Goal: Information Seeking & Learning: Check status

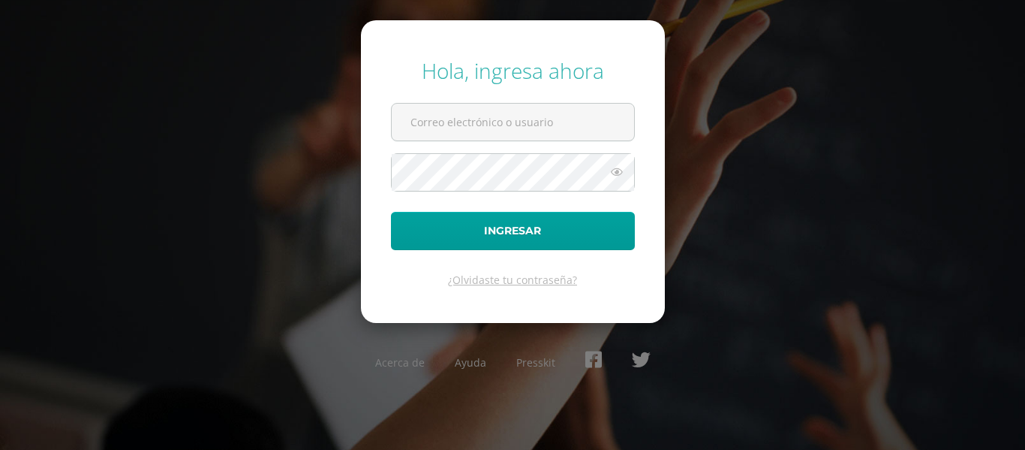
type input "rosapilo2023@maiagt.org"
click at [543, 253] on form "Hola, ingresa ahora rosapilo2023@maiagt.org Ingresar ¿Olvidaste tu contraseña?" at bounding box center [513, 171] width 304 height 302
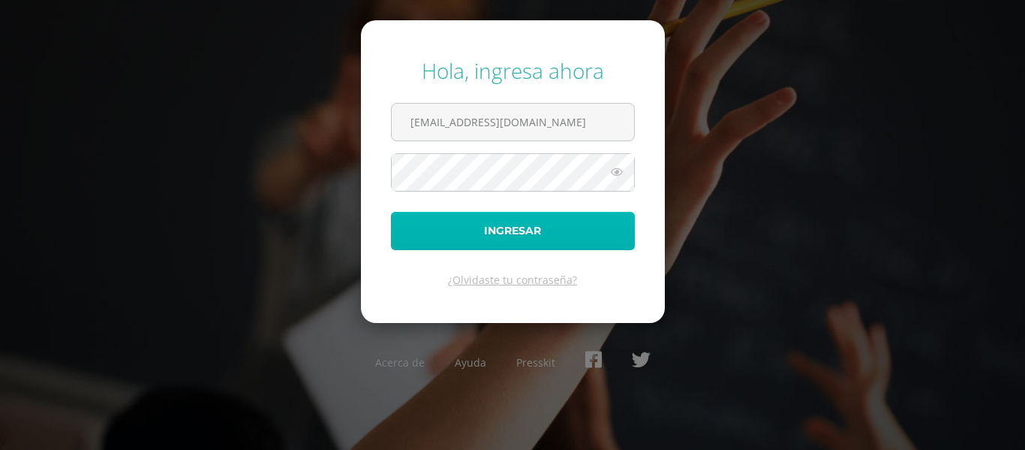
click at [478, 248] on button "Ingresar" at bounding box center [513, 231] width 244 height 38
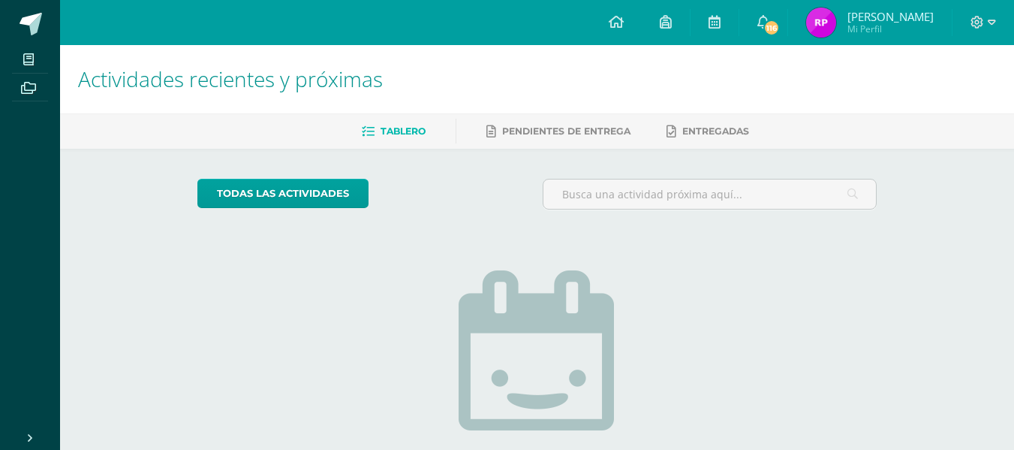
click at [866, 33] on span "Mi Perfil" at bounding box center [890, 29] width 86 height 13
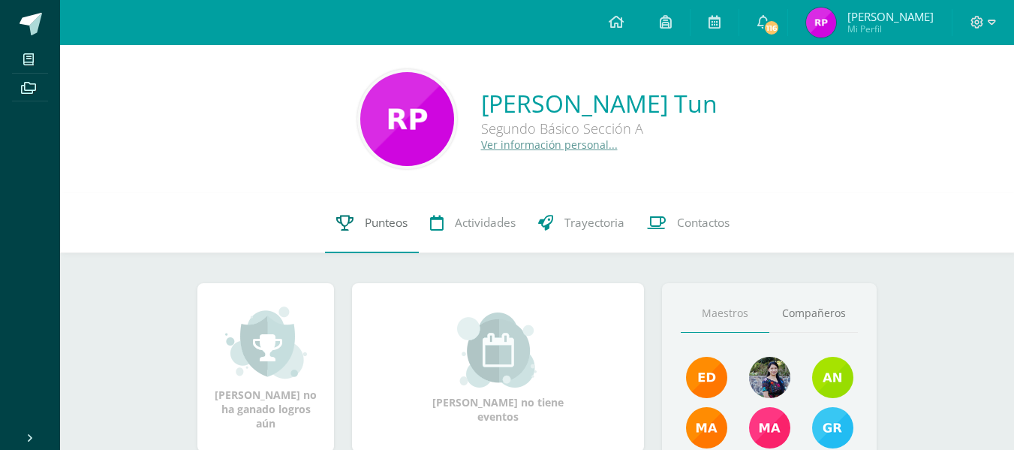
click at [380, 215] on span "Punteos" at bounding box center [386, 223] width 43 height 16
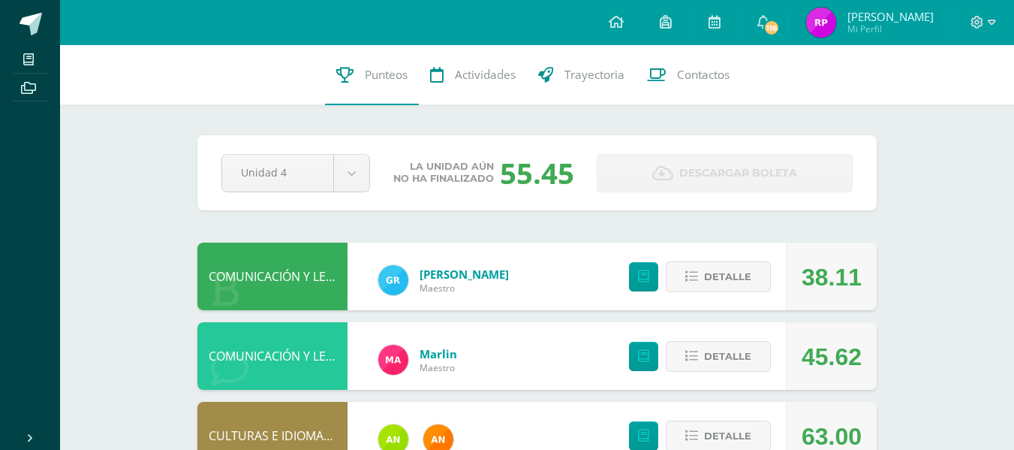
click at [604, 14] on link at bounding box center [616, 22] width 51 height 45
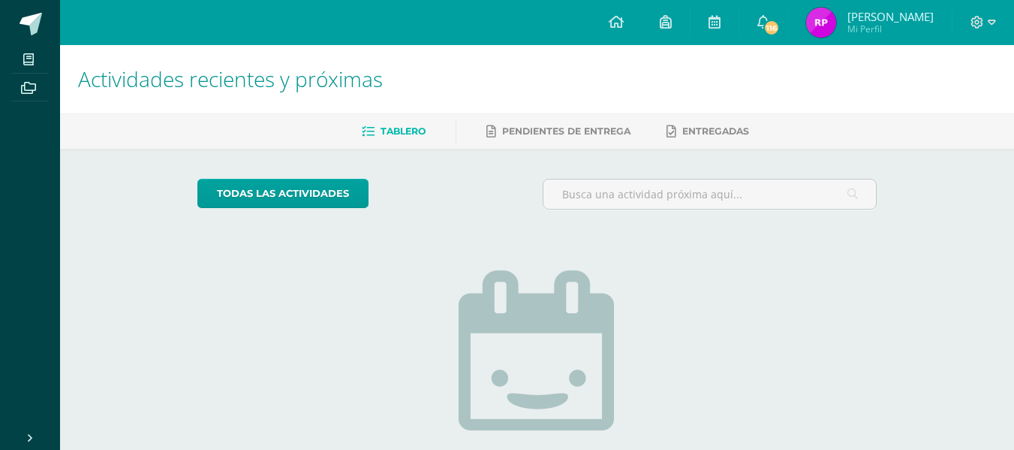
click at [868, 7] on link "Rosa Candelaria Mi Perfil" at bounding box center [870, 22] width 164 height 45
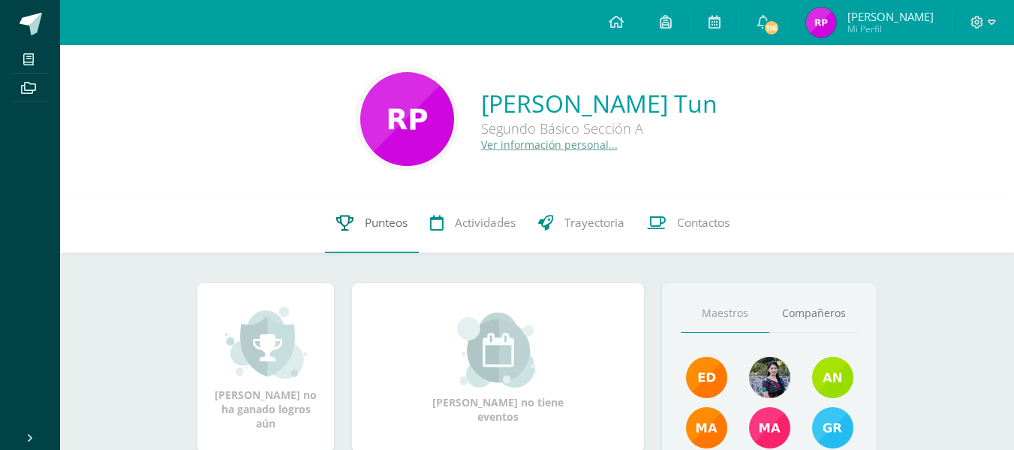
click at [381, 222] on span "Punteos" at bounding box center [386, 223] width 43 height 16
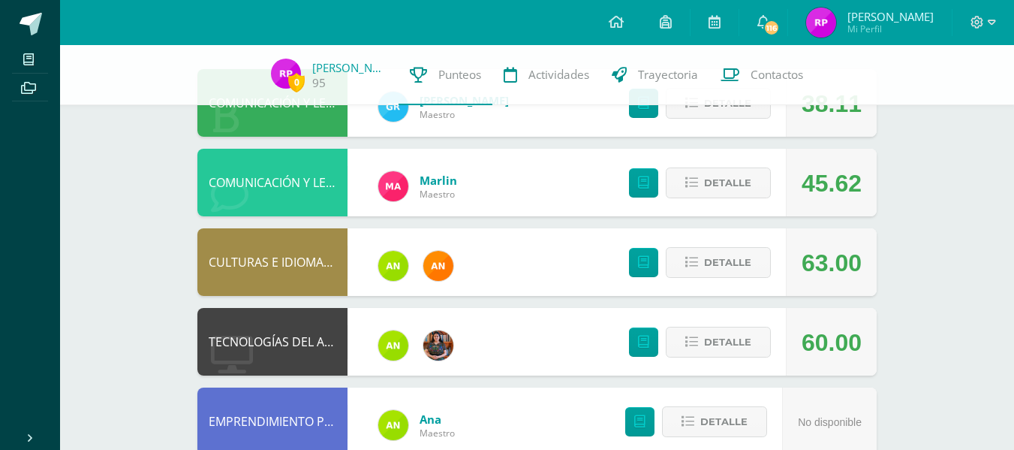
scroll to position [172, 0]
